Goal: Information Seeking & Learning: Check status

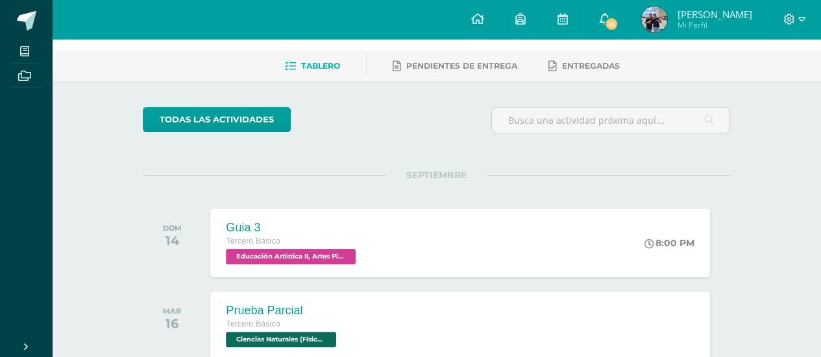
scroll to position [65, 0]
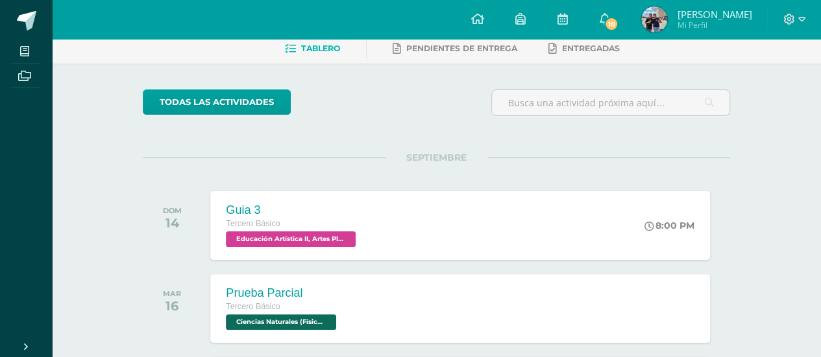
click at [739, 16] on span "[PERSON_NAME]" at bounding box center [714, 14] width 75 height 13
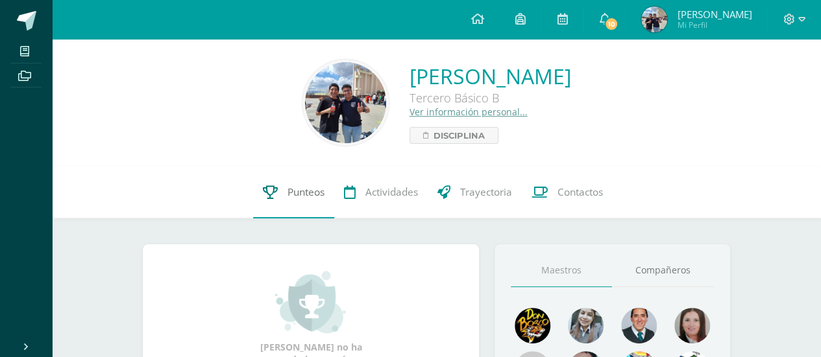
click at [314, 204] on link "Punteos" at bounding box center [293, 193] width 81 height 52
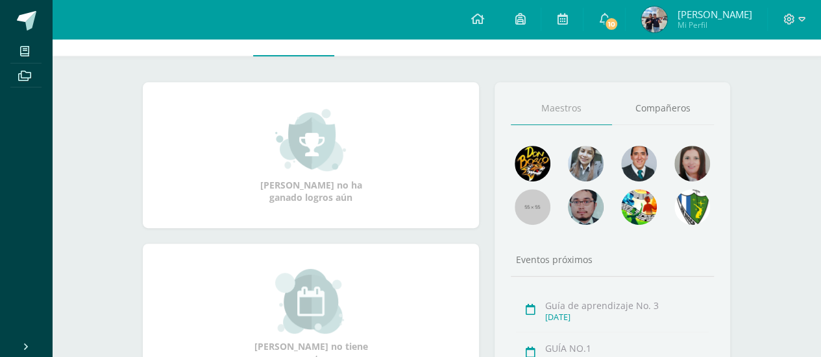
scroll to position [65, 0]
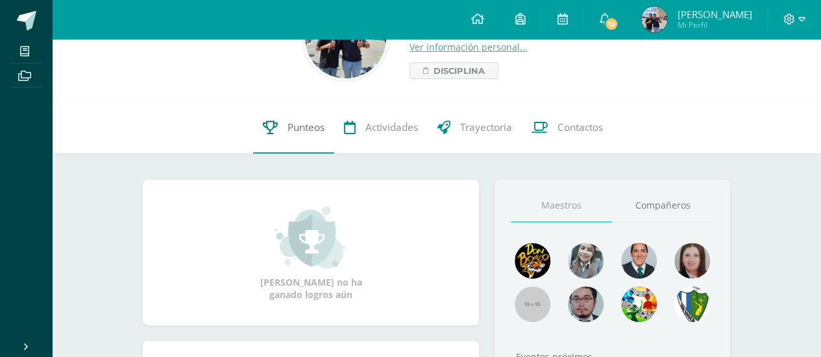
click at [313, 119] on link "Punteos" at bounding box center [293, 128] width 81 height 52
